Goal: Find specific page/section: Find specific page/section

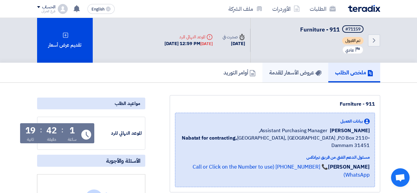
click at [294, 71] on h5 "عروض الأسعار المقدمة" at bounding box center [295, 72] width 52 height 7
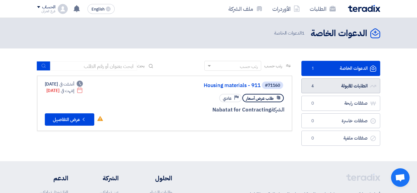
click at [345, 88] on link "الطلبات المقبولة الطلبات المقبولة 4" at bounding box center [341, 86] width 79 height 15
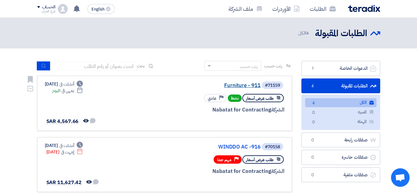
click at [253, 86] on link "Furniture - 911" at bounding box center [199, 86] width 124 height 6
